Goal: Find specific page/section: Find specific page/section

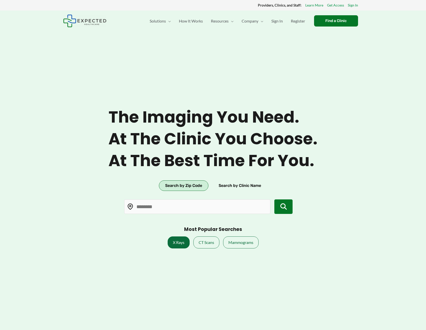
type input "*****"
click at [284, 210] on button "submit" at bounding box center [284, 206] width 19 height 15
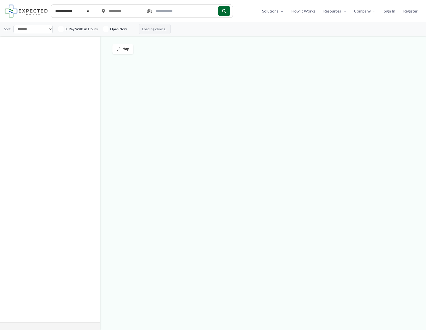
type input "*****"
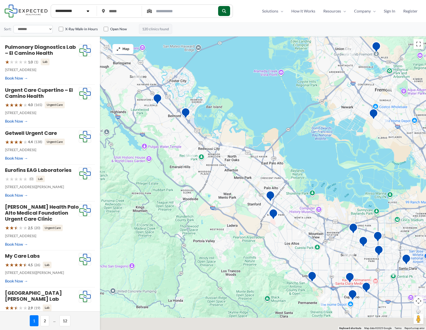
drag, startPoint x: 180, startPoint y: 216, endPoint x: 159, endPoint y: 163, distance: 56.8
click at [160, 165] on div at bounding box center [213, 183] width 426 height 293
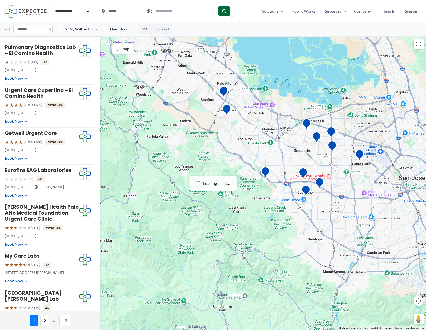
drag, startPoint x: 221, startPoint y: 210, endPoint x: 169, endPoint y: 249, distance: 64.7
click at [169, 249] on div at bounding box center [213, 183] width 426 height 293
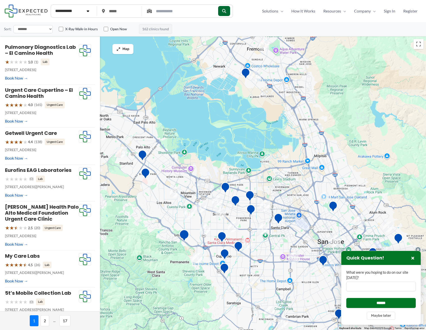
click at [185, 234] on img "The Forum at Rancho San Antonio" at bounding box center [184, 236] width 10 height 14
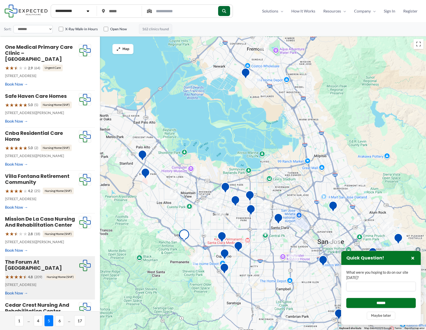
scroll to position [3, 0]
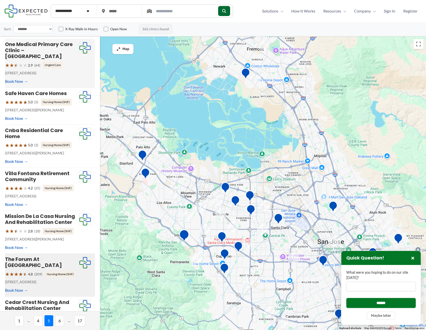
click at [63, 80] on div "One Medical Primary Care Clinic – Sunnyvale Cherry Orchard ★ ★ ★ ★ ★ 2.9 (64) U…" at bounding box center [42, 63] width 74 height 44
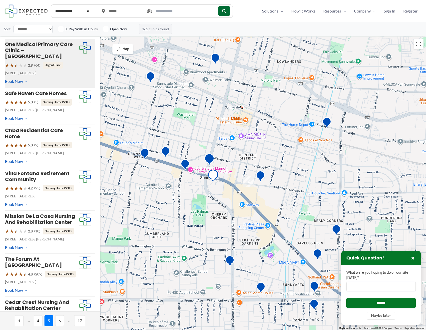
click at [210, 158] on img "Sunnyvale Imaging Center" at bounding box center [210, 160] width 10 height 14
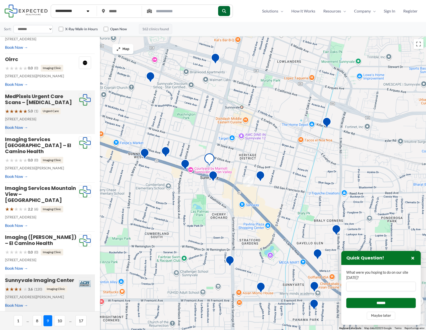
scroll to position [25, 0]
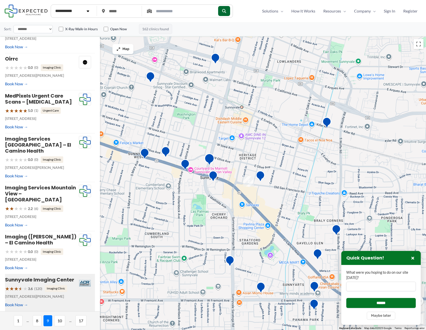
click at [209, 161] on img "Sunnyvale Imaging Center" at bounding box center [210, 160] width 10 height 14
click at [212, 176] on img "One Medical Primary Care Clinic &#8211; Sunnyvale Cherry Orchard" at bounding box center [213, 177] width 10 height 14
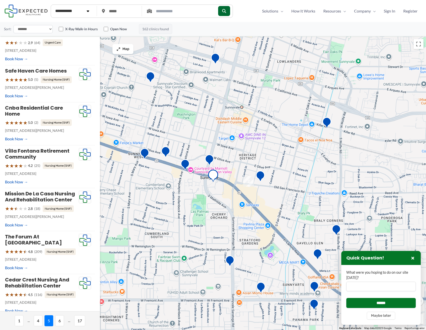
scroll to position [0, 0]
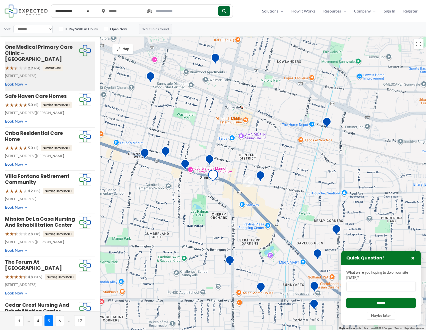
click at [250, 183] on img "2" at bounding box center [249, 181] width 11 height 11
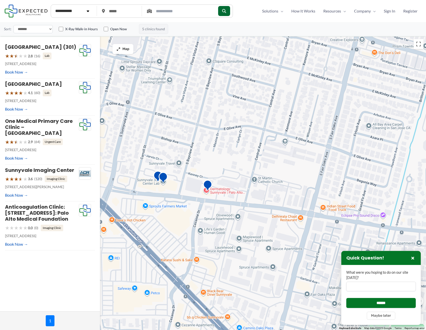
click at [85, 13] on select "**********" at bounding box center [73, 11] width 42 height 10
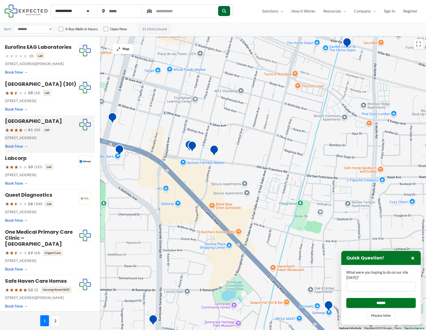
click at [61, 141] on p "301 Old San Francisco Rd, Sunnyvale, CA" at bounding box center [42, 138] width 74 height 7
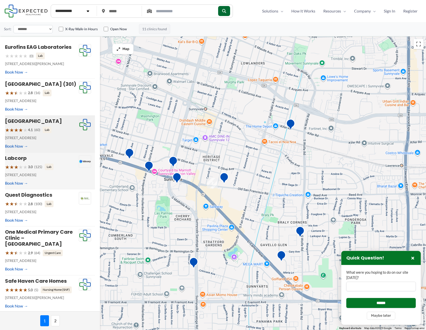
click at [61, 178] on p "901 W El Camino Real, Sunnyvale, CA" at bounding box center [42, 175] width 74 height 7
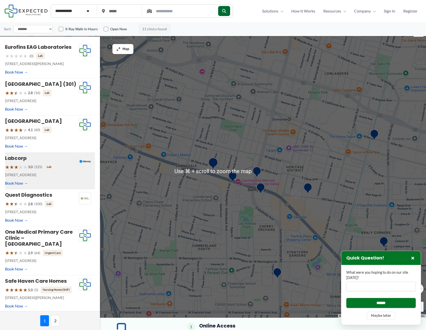
scroll to position [13, 0]
